Goal: Information Seeking & Learning: Learn about a topic

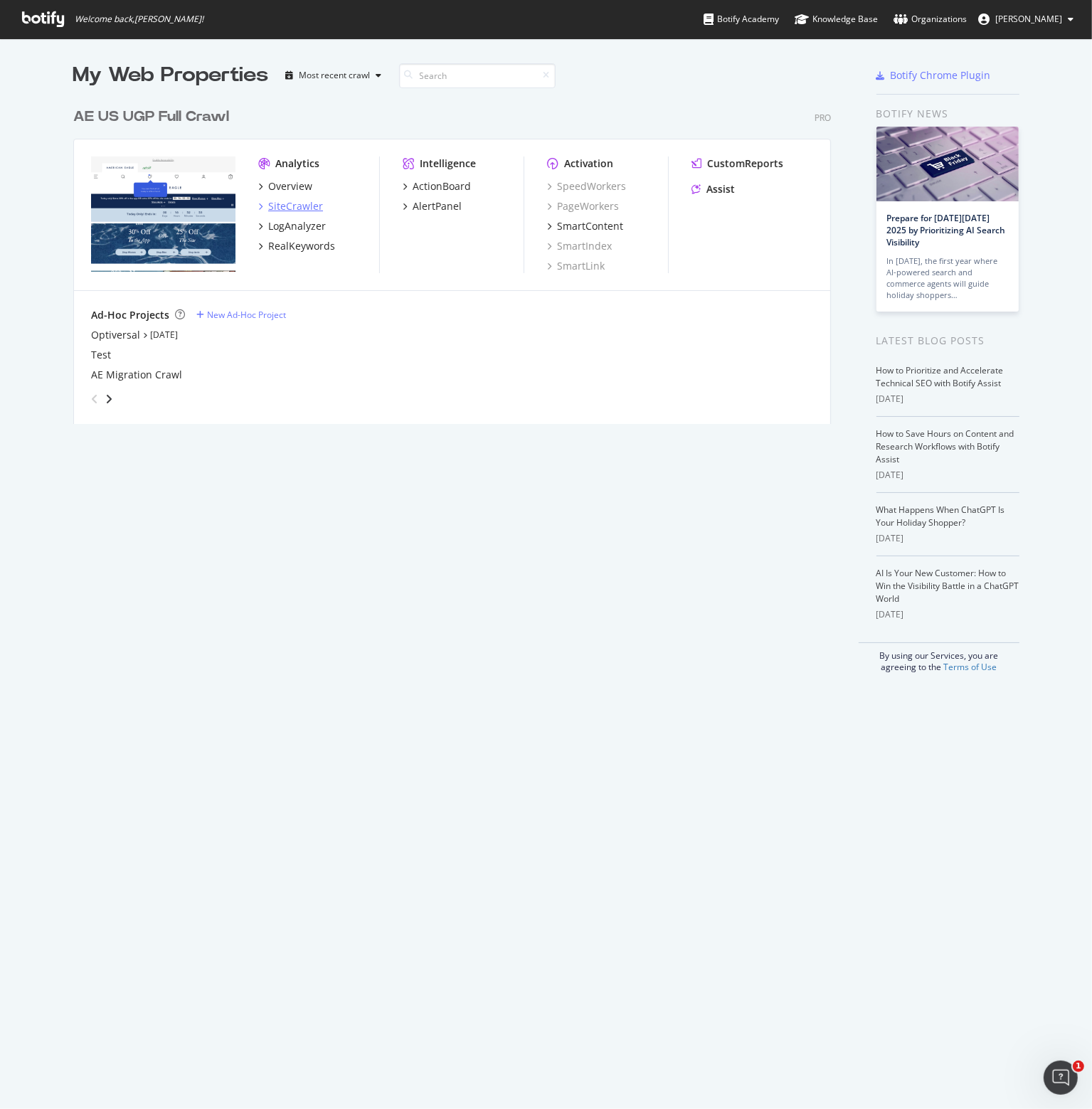
click at [276, 199] on div "SiteCrawler" at bounding box center [295, 206] width 55 height 14
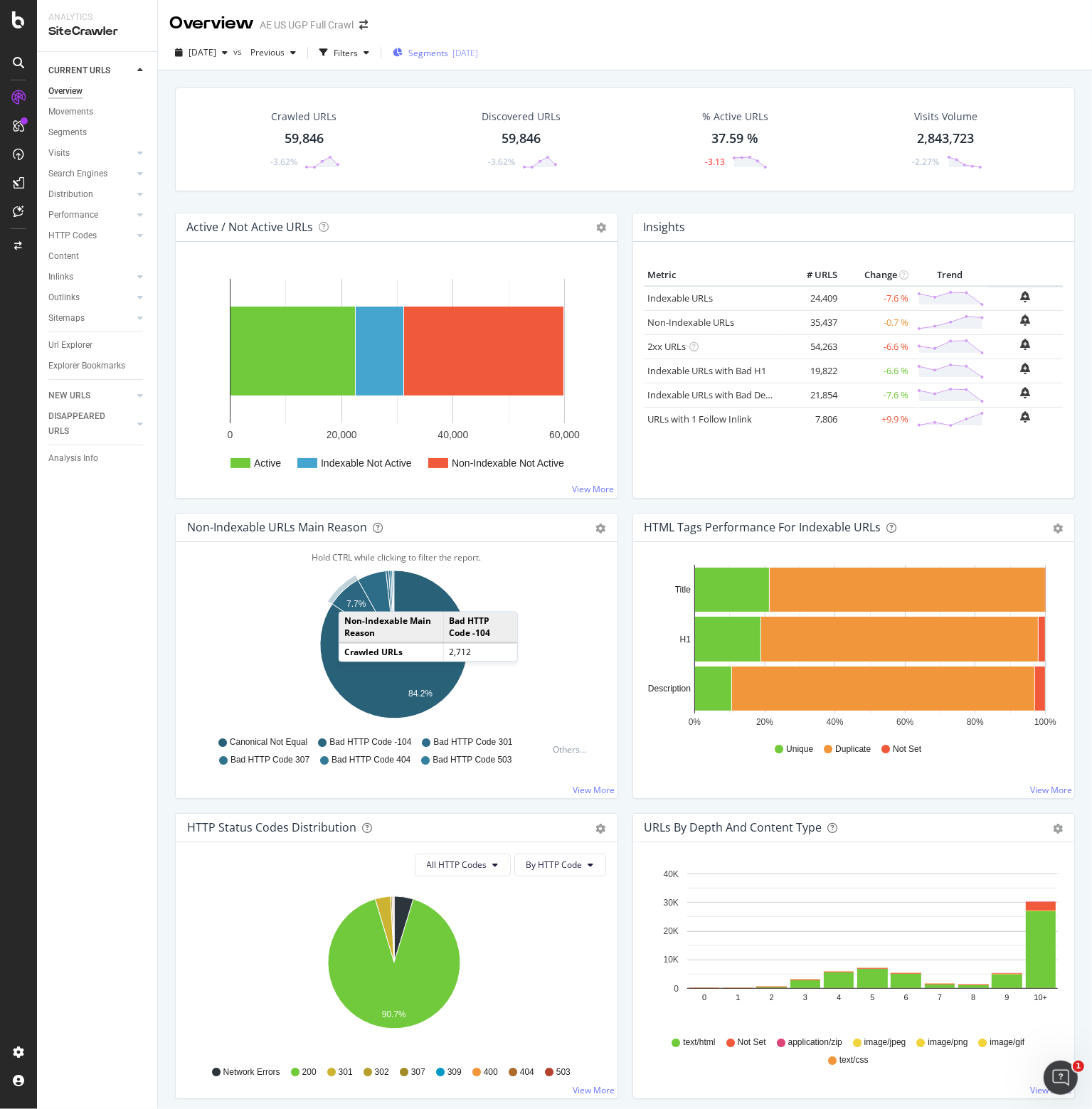
click at [438, 55] on span "Segments" at bounding box center [428, 53] width 40 height 12
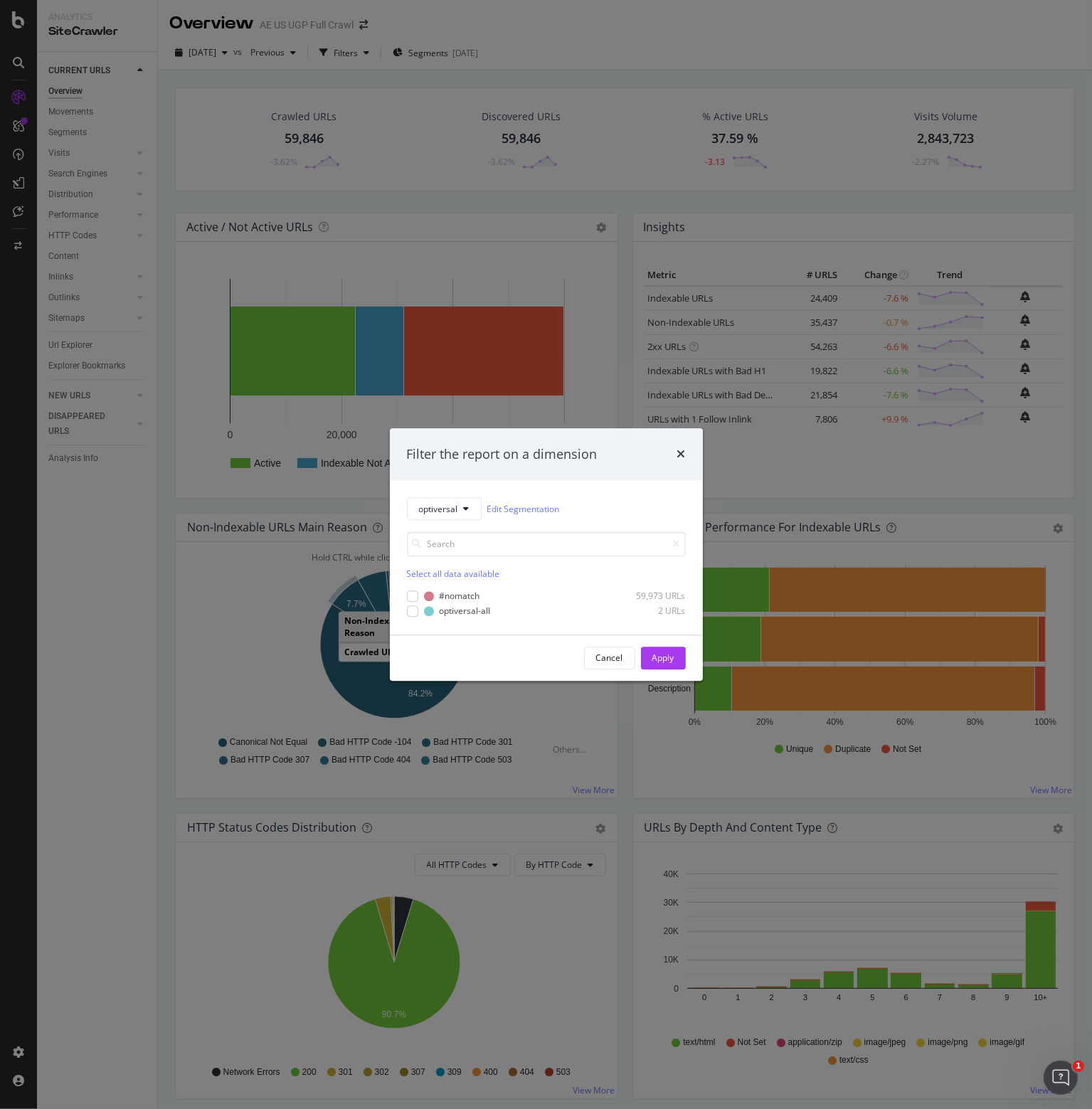
click at [677, 454] on icon "times" at bounding box center [681, 454] width 8 height 11
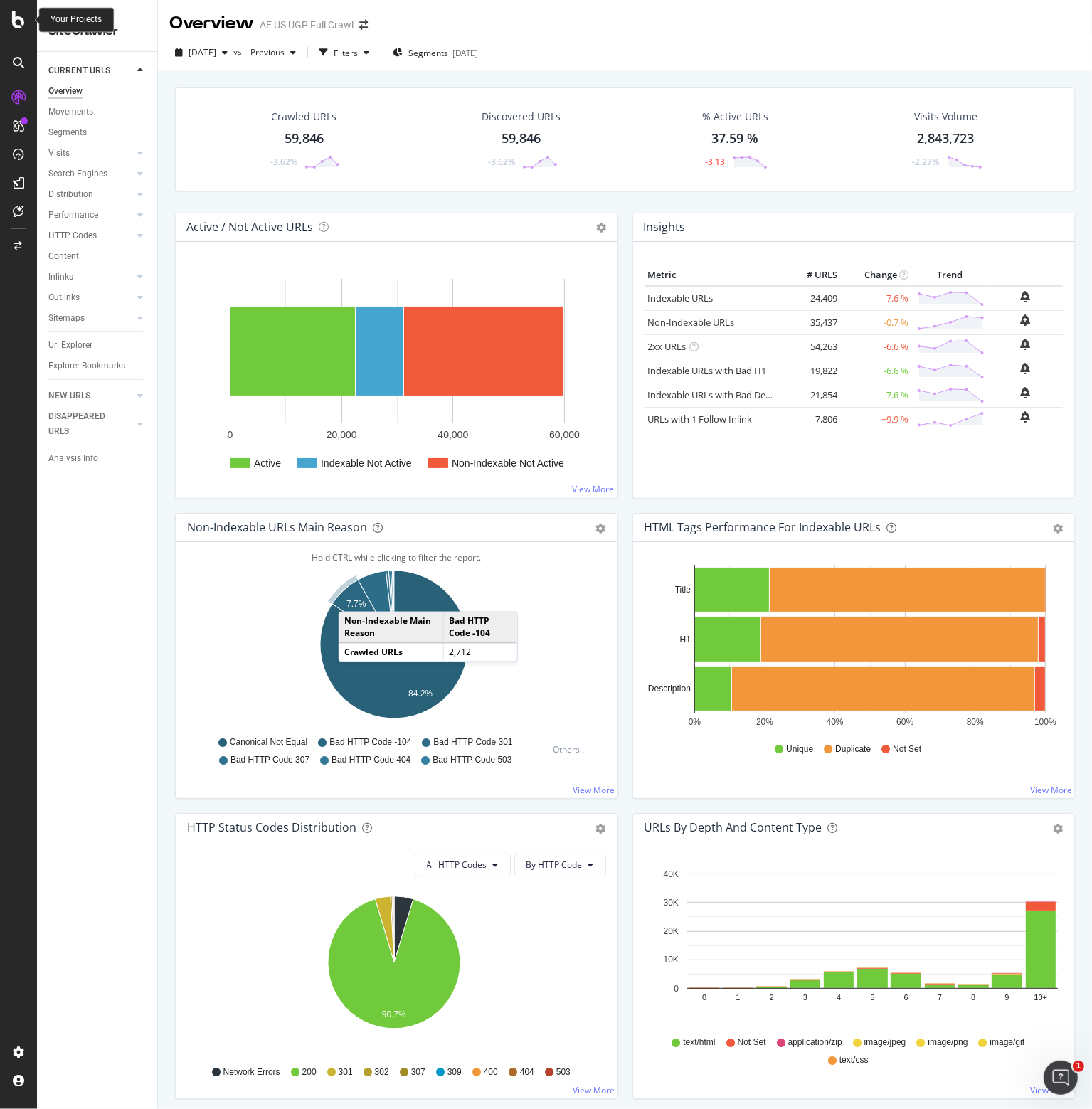
click at [20, 14] on icon at bounding box center [18, 20] width 13 height 17
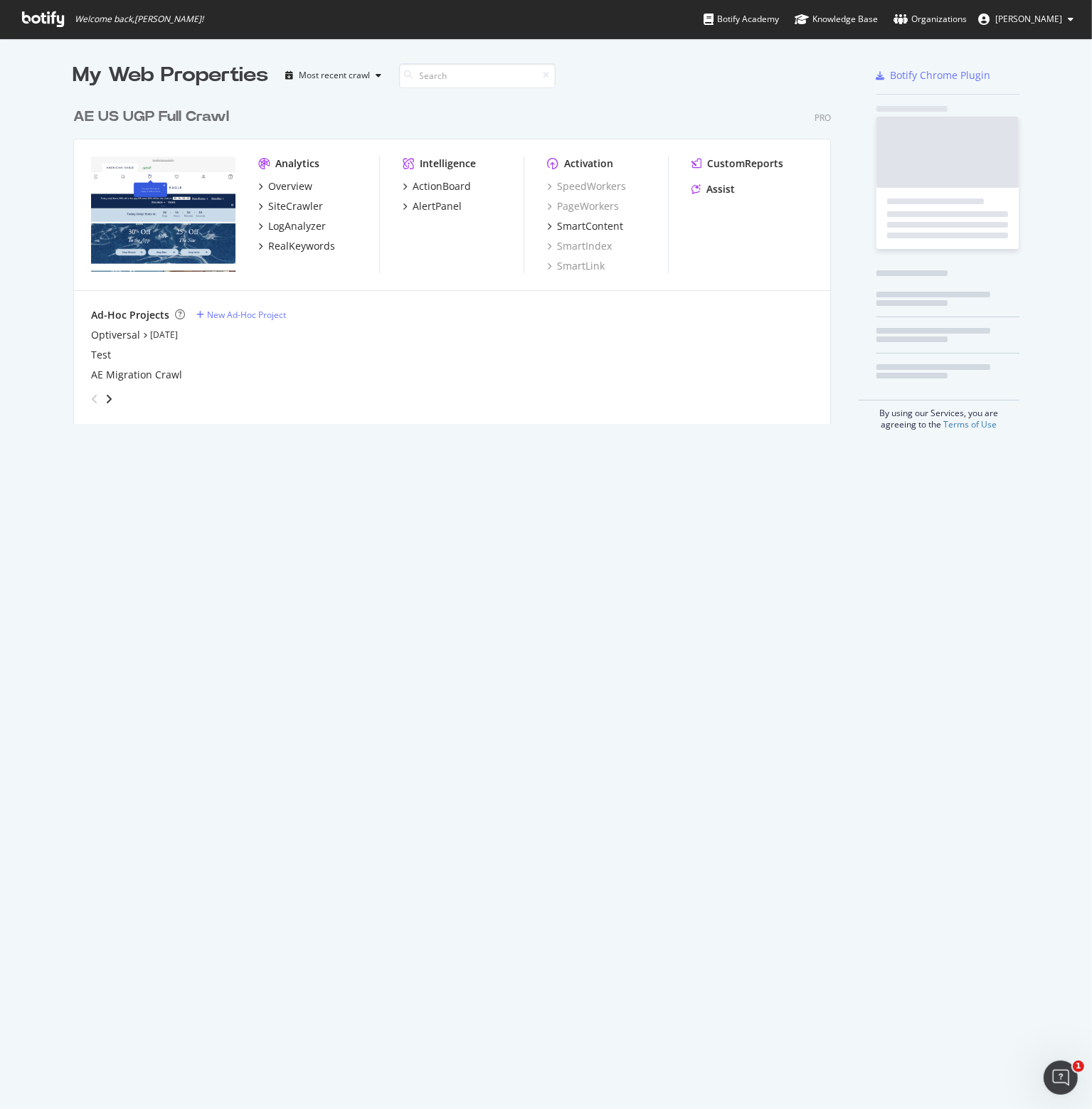
scroll to position [1098, 1070]
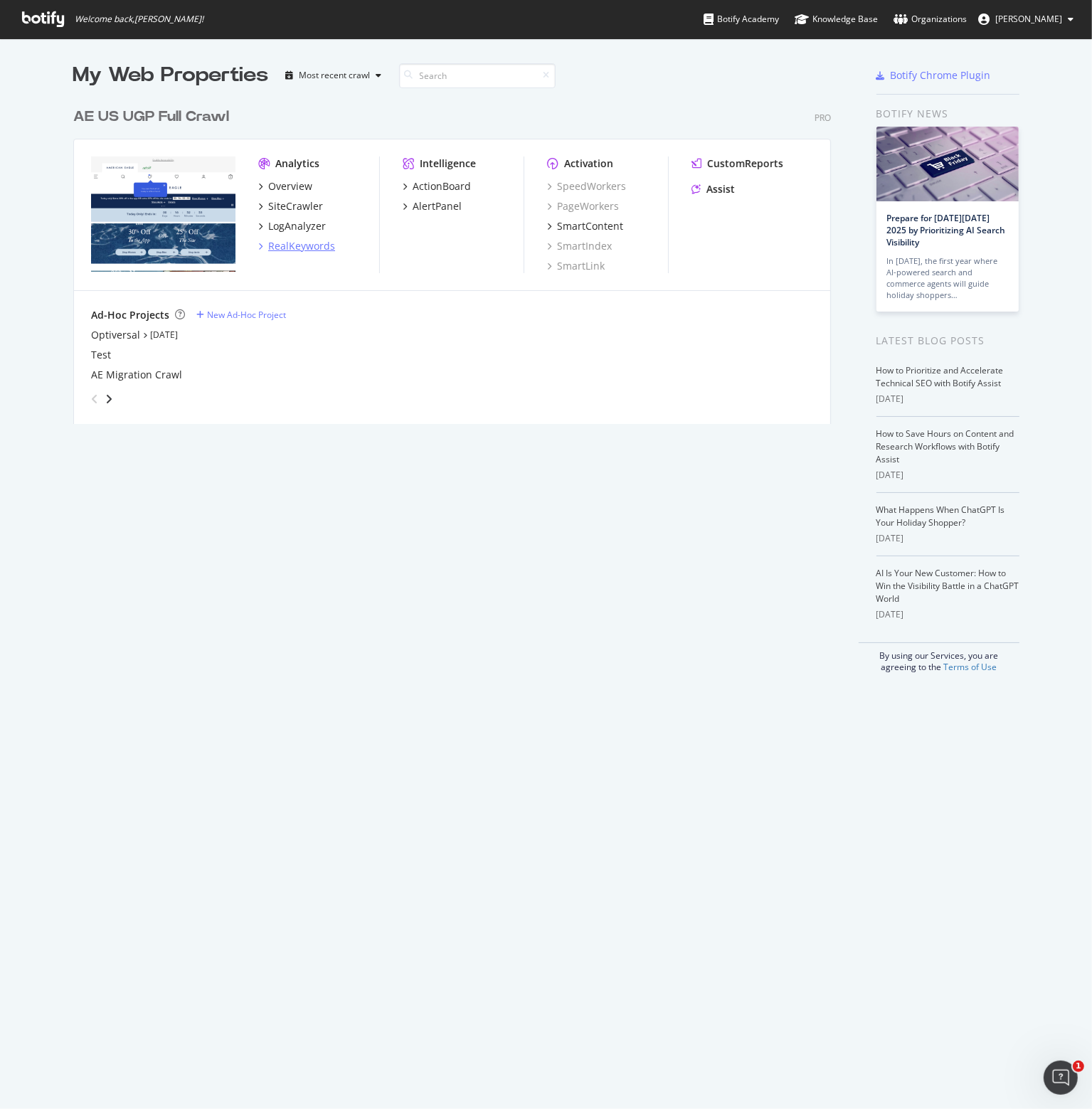
click at [279, 244] on div "RealKeywords" at bounding box center [301, 246] width 67 height 14
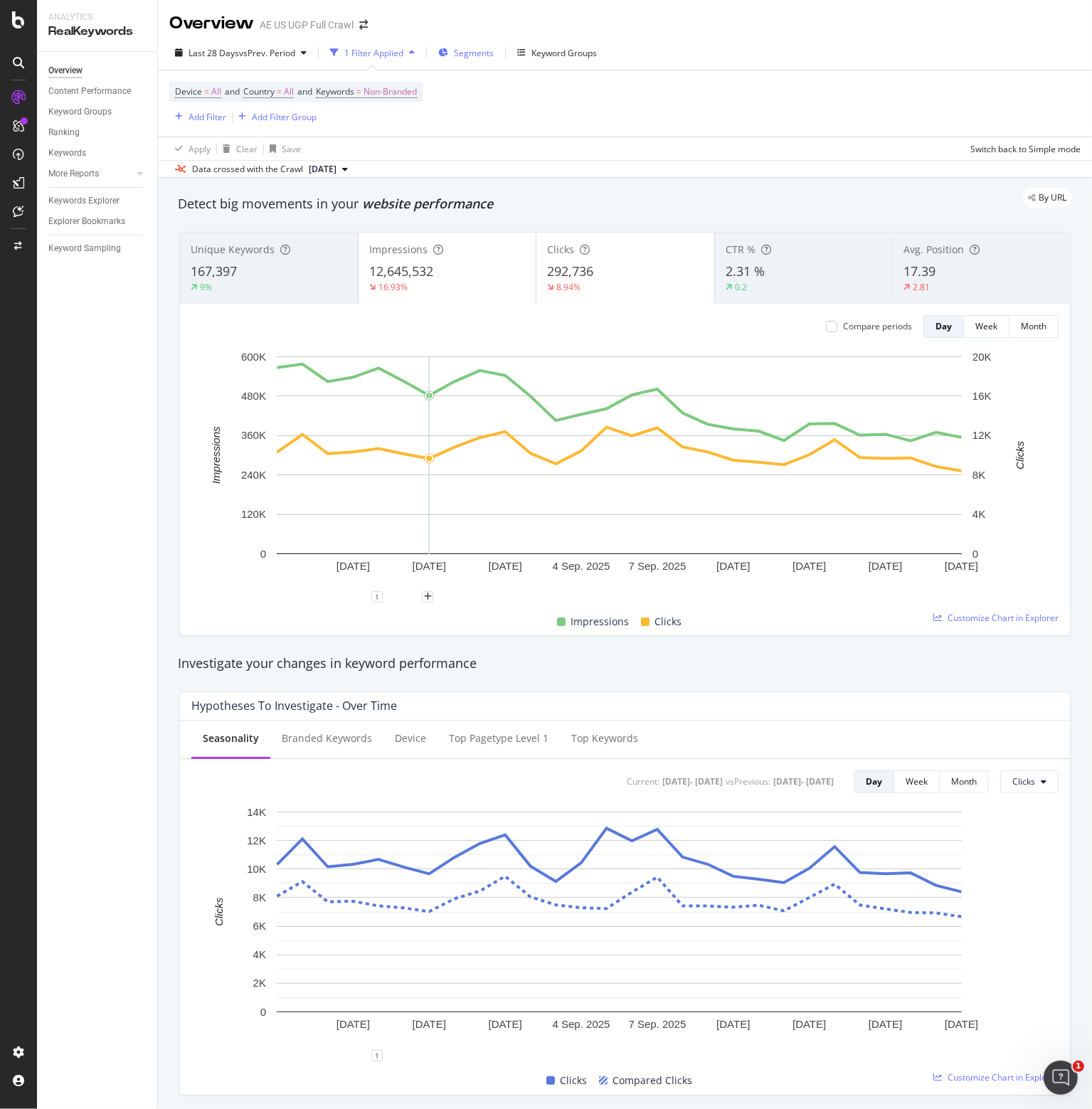
click at [470, 50] on span "Segments" at bounding box center [473, 53] width 40 height 12
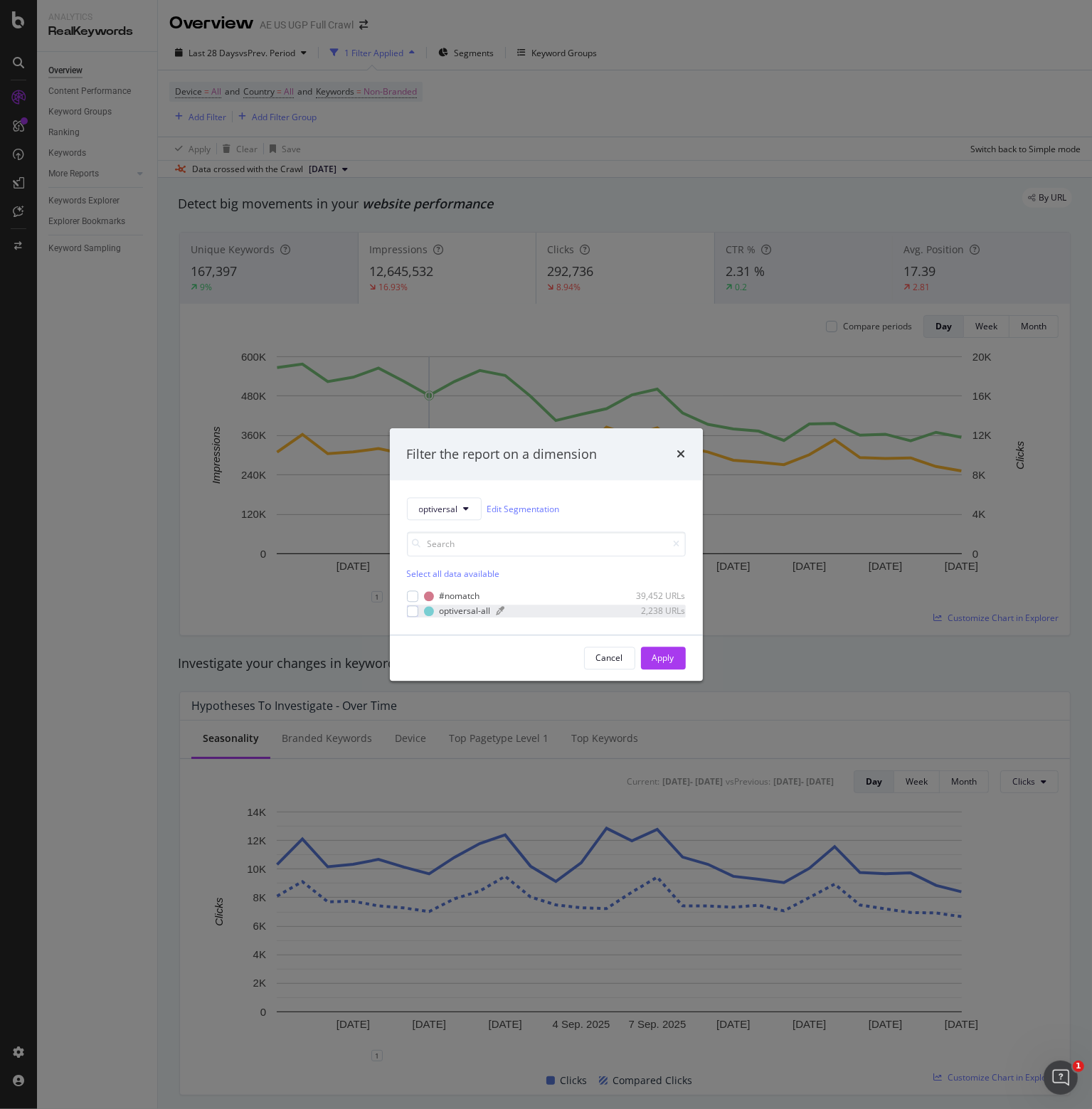
click at [452, 606] on div "optiversal-all" at bounding box center [466, 611] width 51 height 12
click at [664, 656] on div "Apply" at bounding box center [663, 657] width 22 height 12
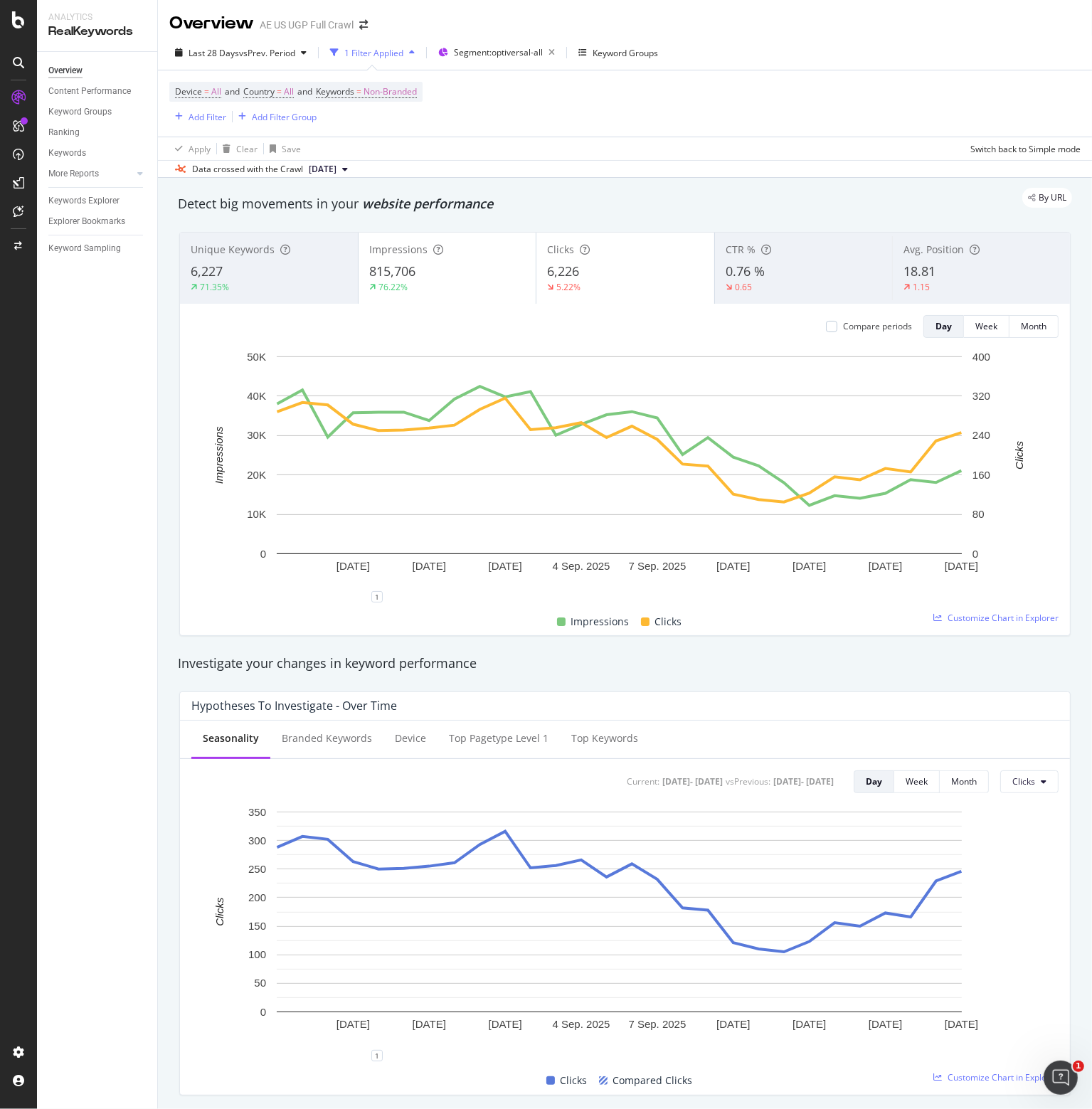
click at [14, 23] on icon at bounding box center [18, 20] width 13 height 17
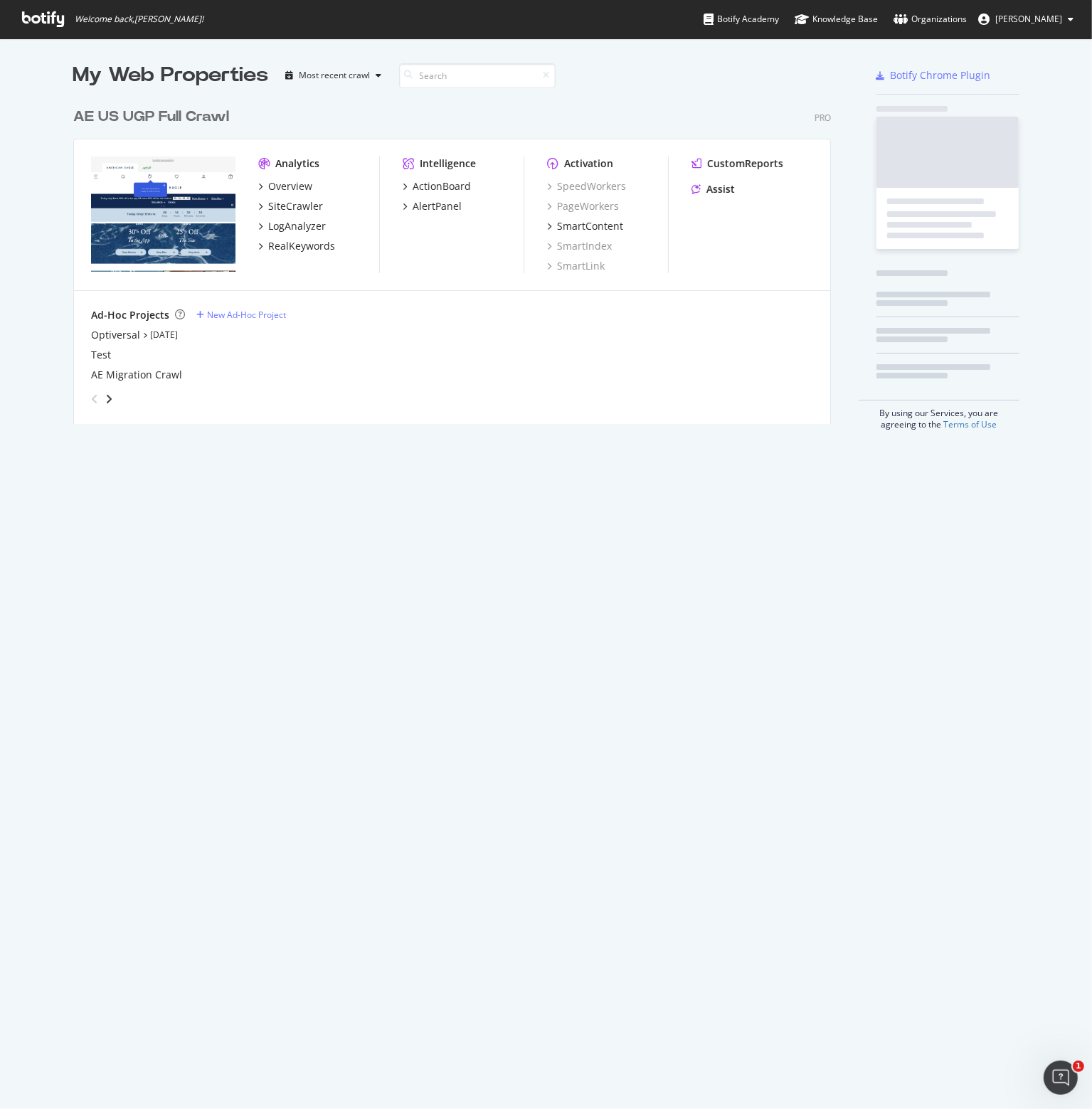
scroll to position [1098, 1070]
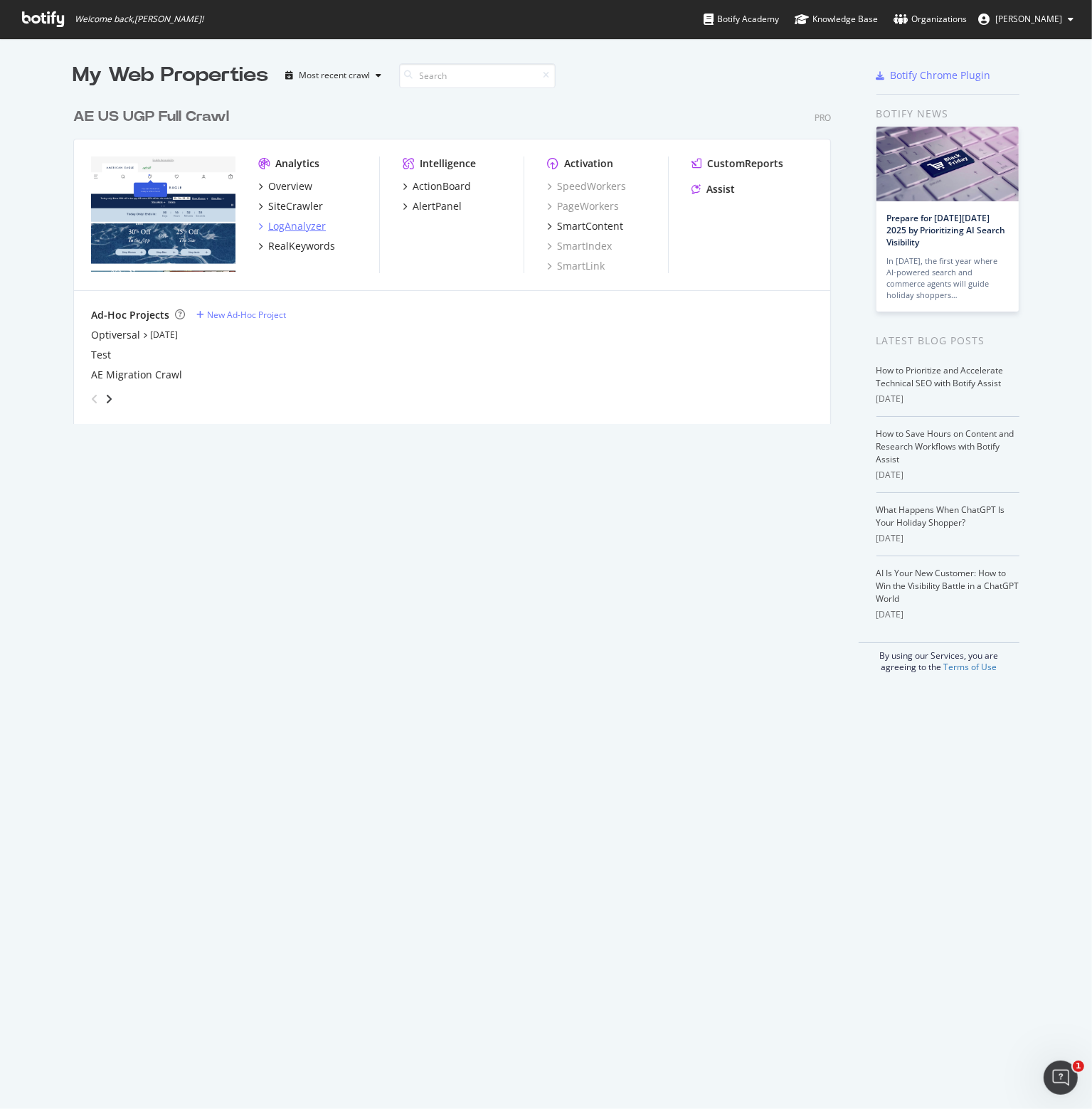
click at [300, 227] on div "LogAnalyzer" at bounding box center [297, 226] width 58 height 14
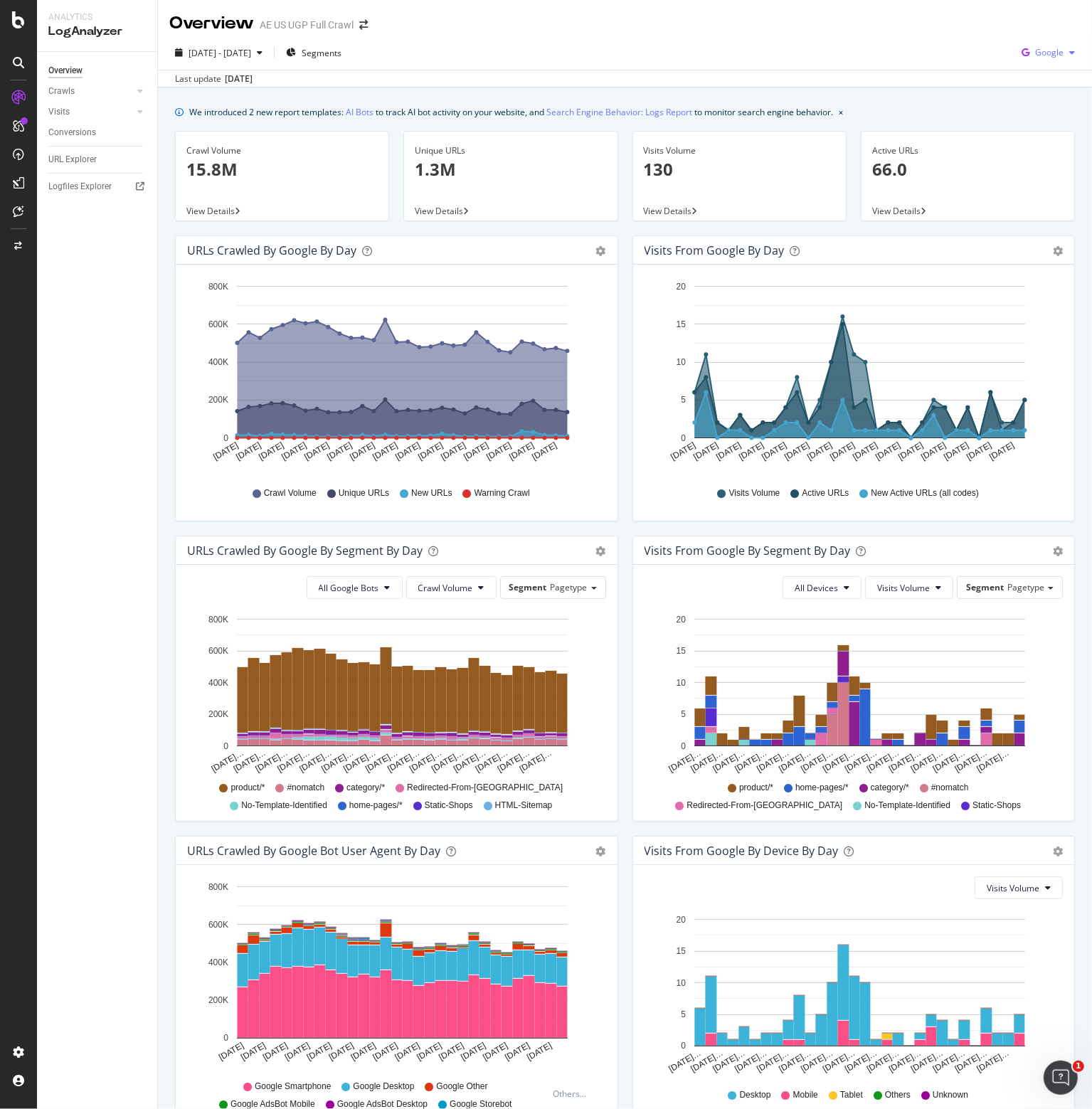
click at [1039, 53] on span "Google" at bounding box center [1050, 52] width 29 height 12
click at [1039, 158] on span "Other AI Bots" at bounding box center [1050, 160] width 53 height 13
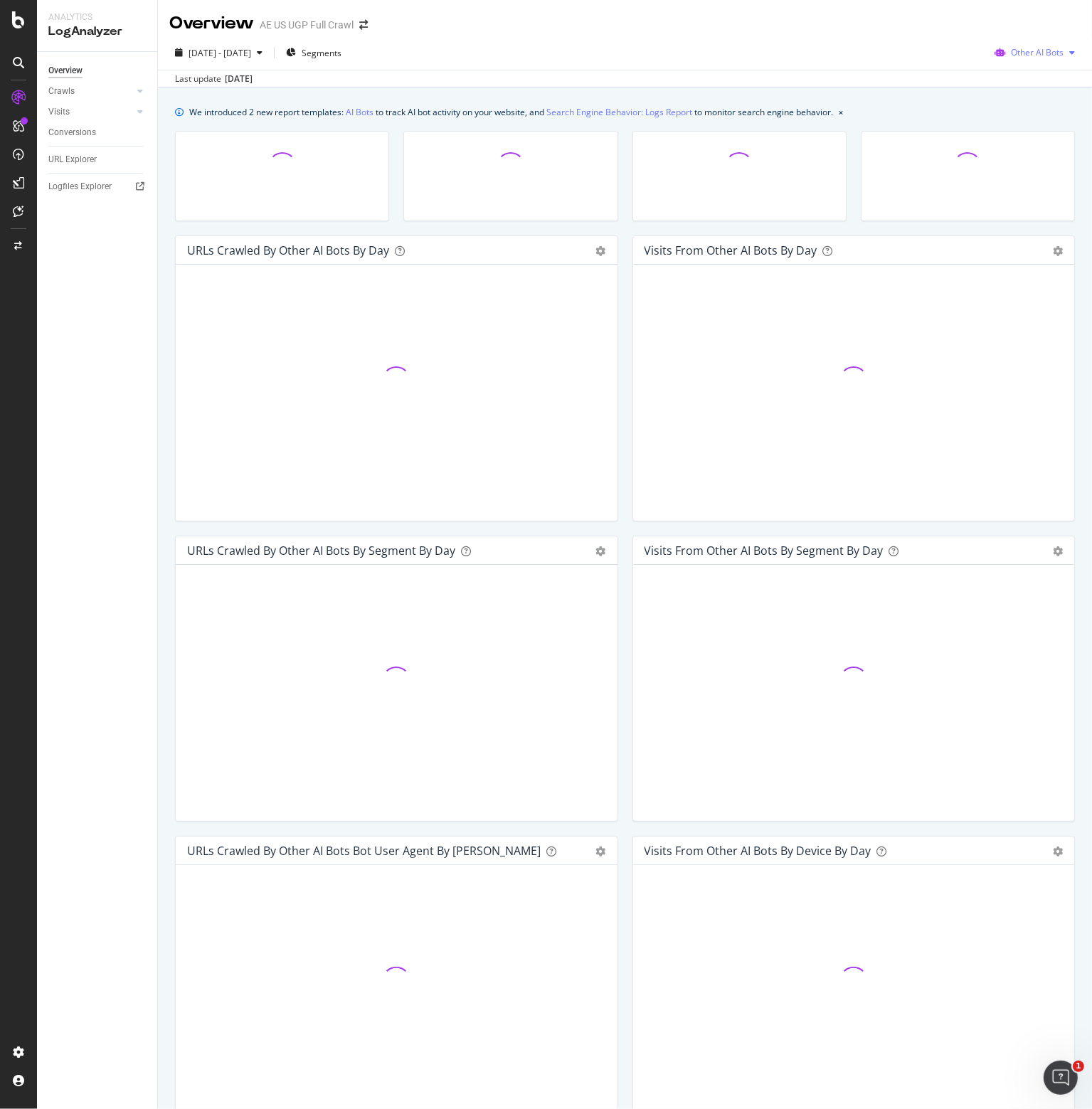
click at [1038, 49] on span "Other AI Bots" at bounding box center [1037, 52] width 53 height 12
click at [1022, 130] on span "OpenAI" at bounding box center [1040, 133] width 55 height 13
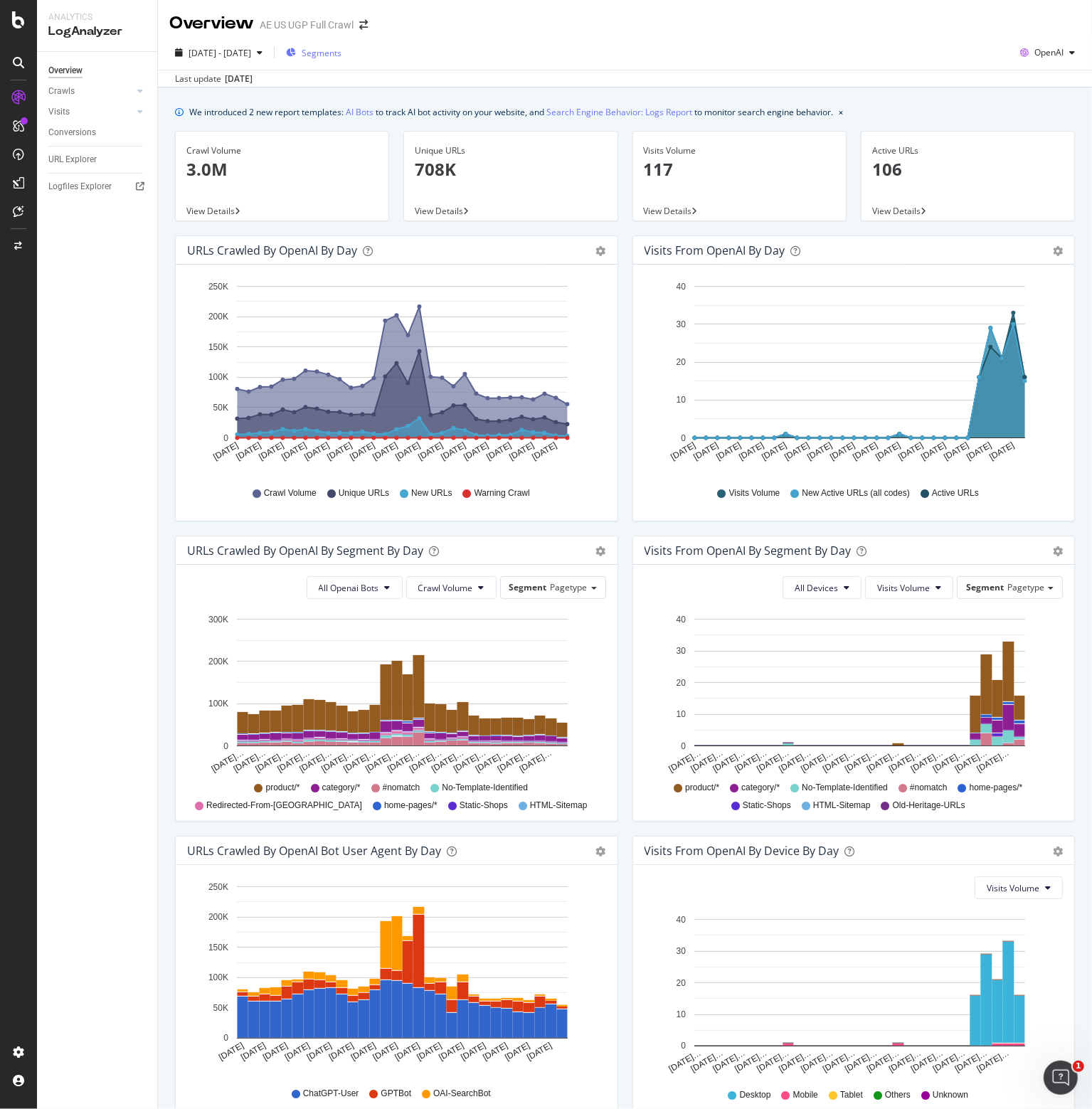
click at [342, 49] on span "Segments" at bounding box center [321, 53] width 40 height 12
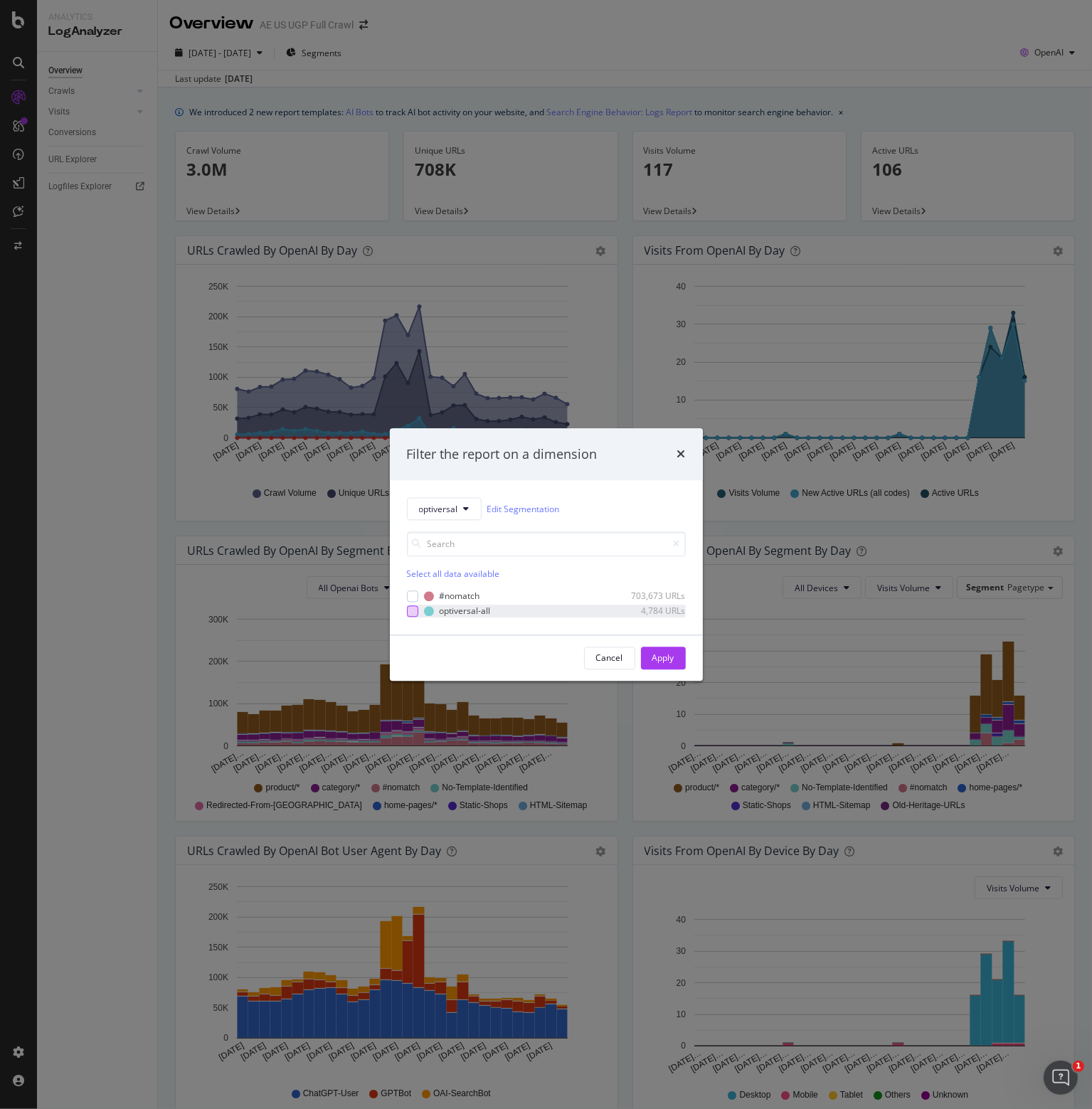
click at [413, 609] on div "modal" at bounding box center [412, 610] width 11 height 11
click at [666, 656] on div "Apply" at bounding box center [663, 657] width 22 height 12
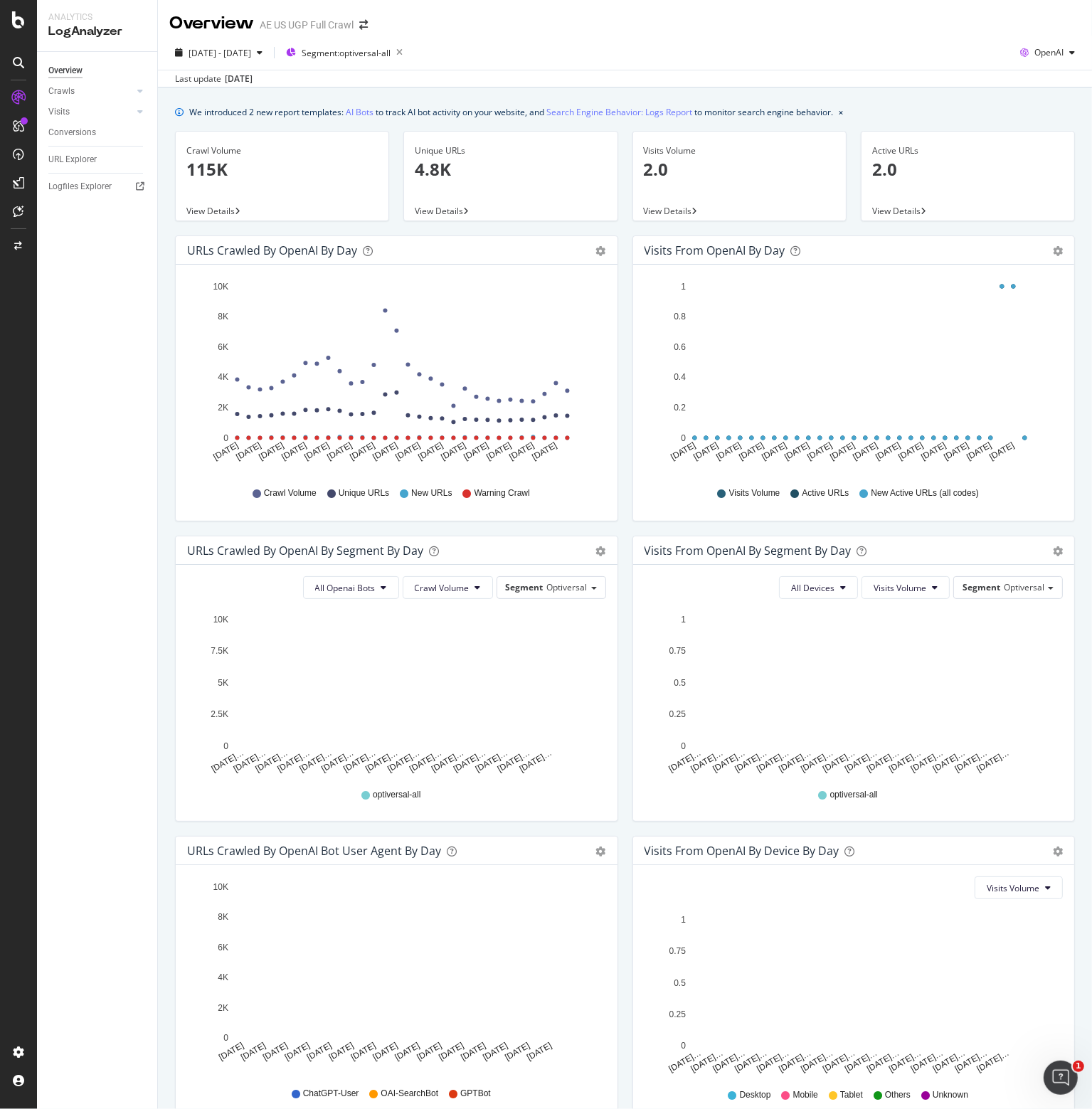
scroll to position [76, 0]
